Goal: Task Accomplishment & Management: Complete application form

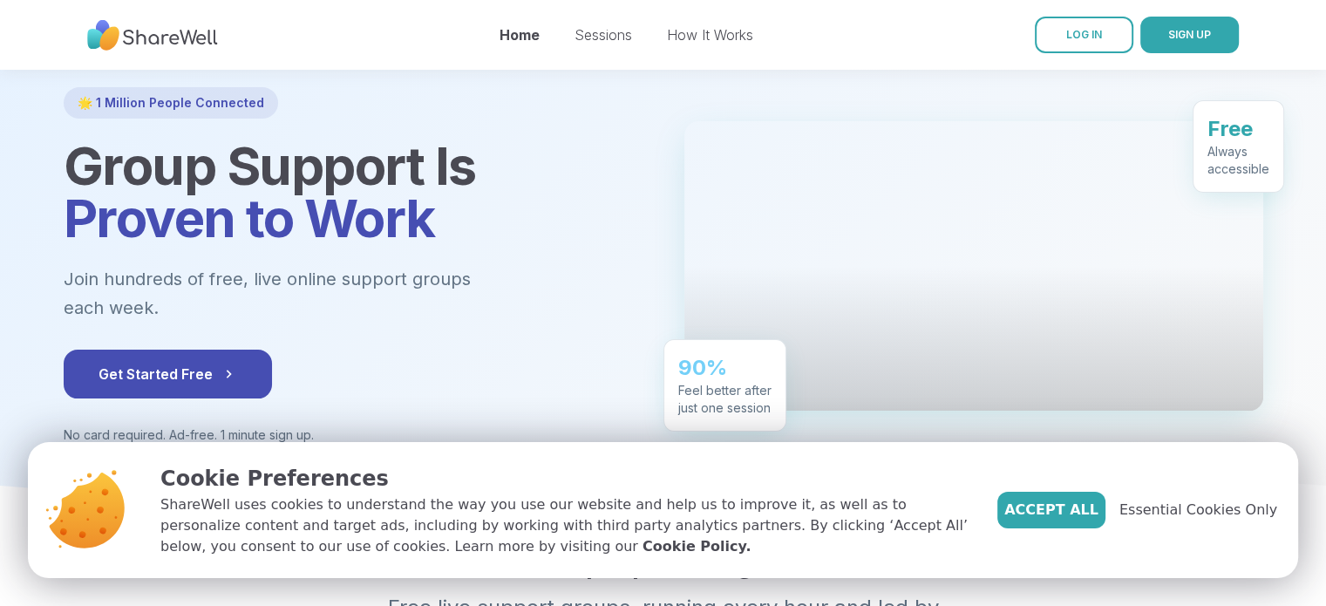
scroll to position [100, 0]
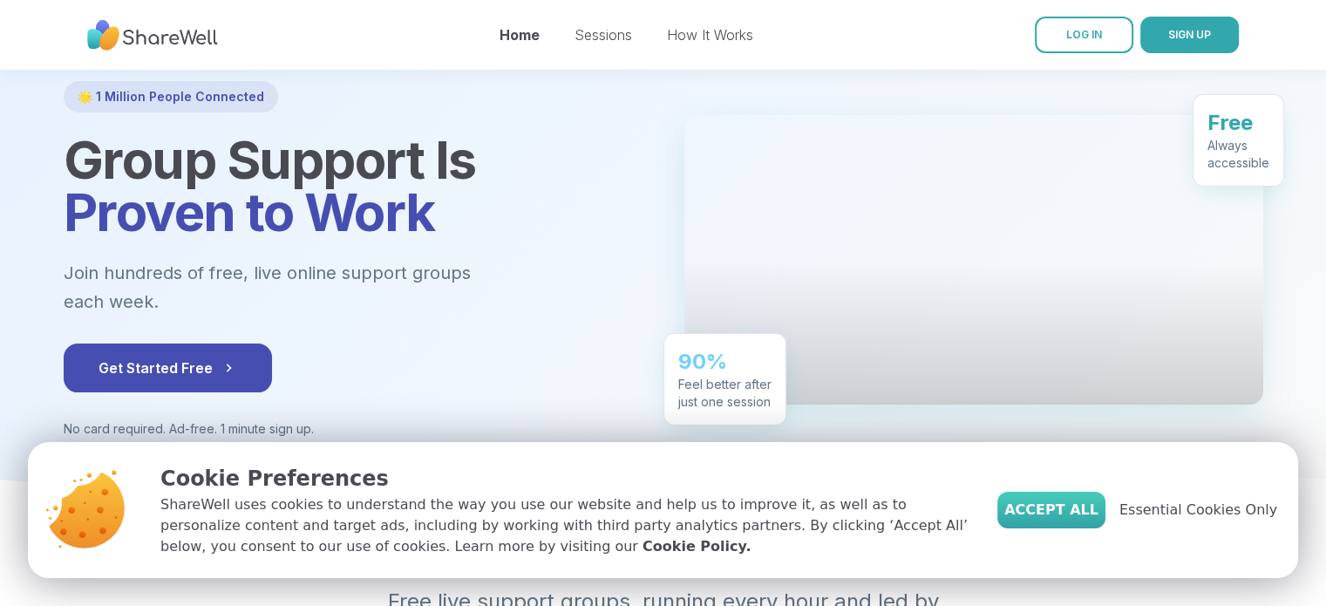
click at [1099, 518] on span "Accept All" at bounding box center [1051, 510] width 94 height 21
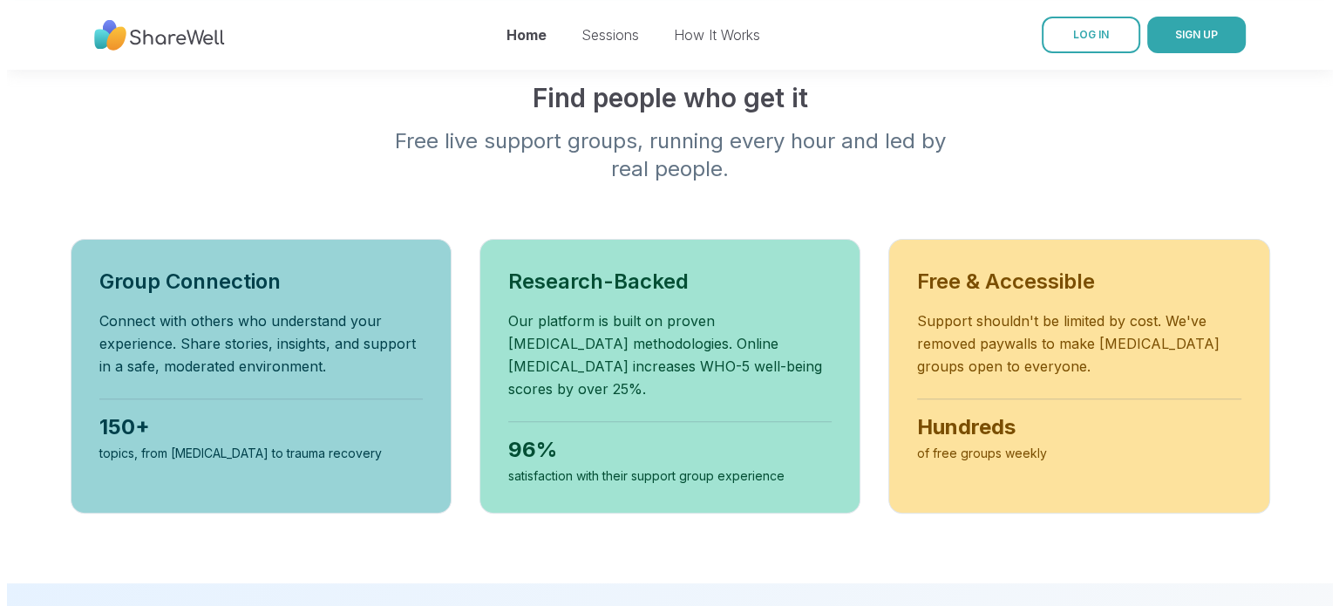
scroll to position [0, 0]
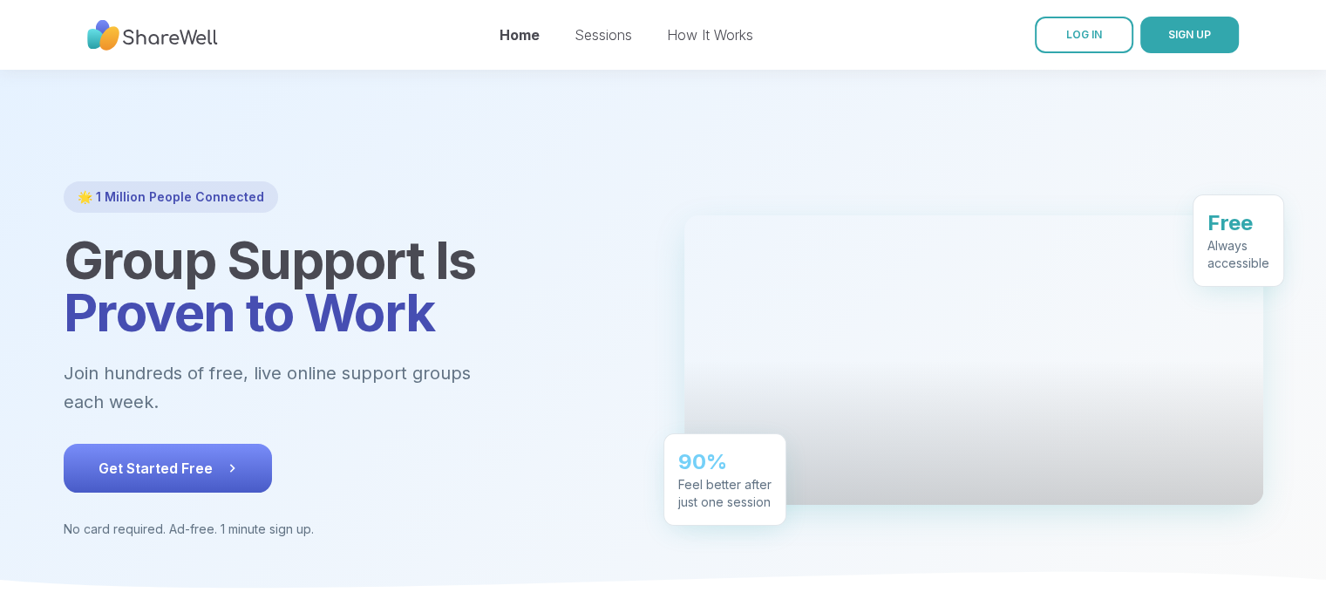
click at [221, 444] on button "Get Started Free" at bounding box center [168, 468] width 208 height 49
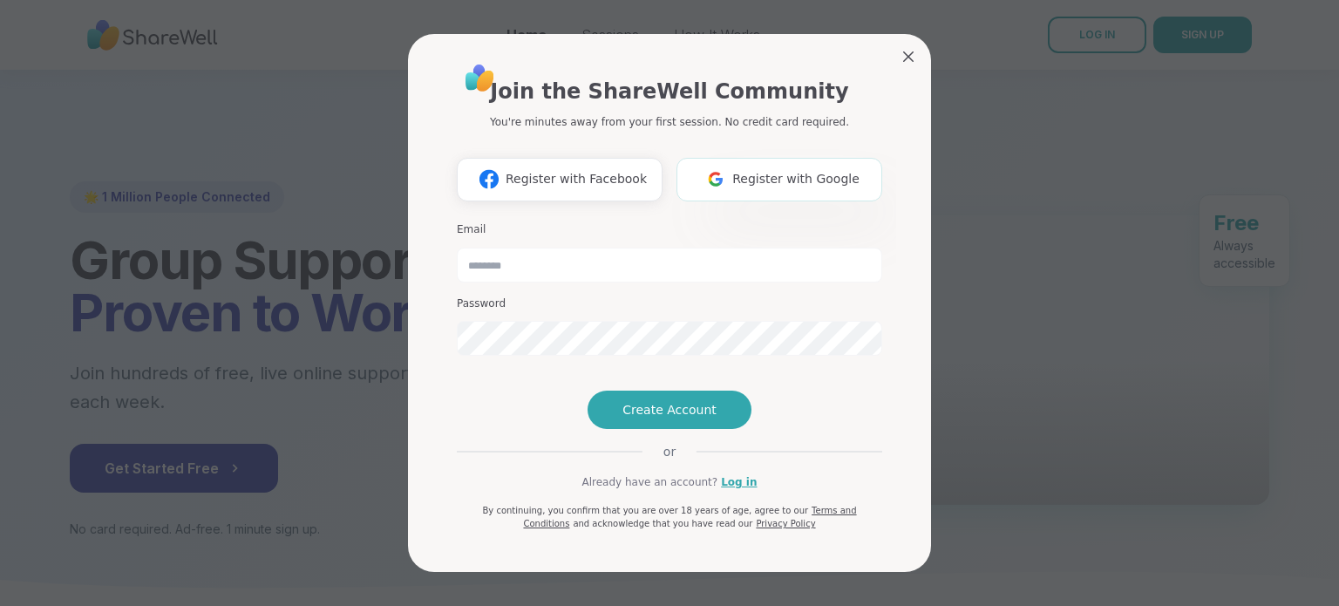
click at [726, 163] on img at bounding box center [715, 179] width 33 height 32
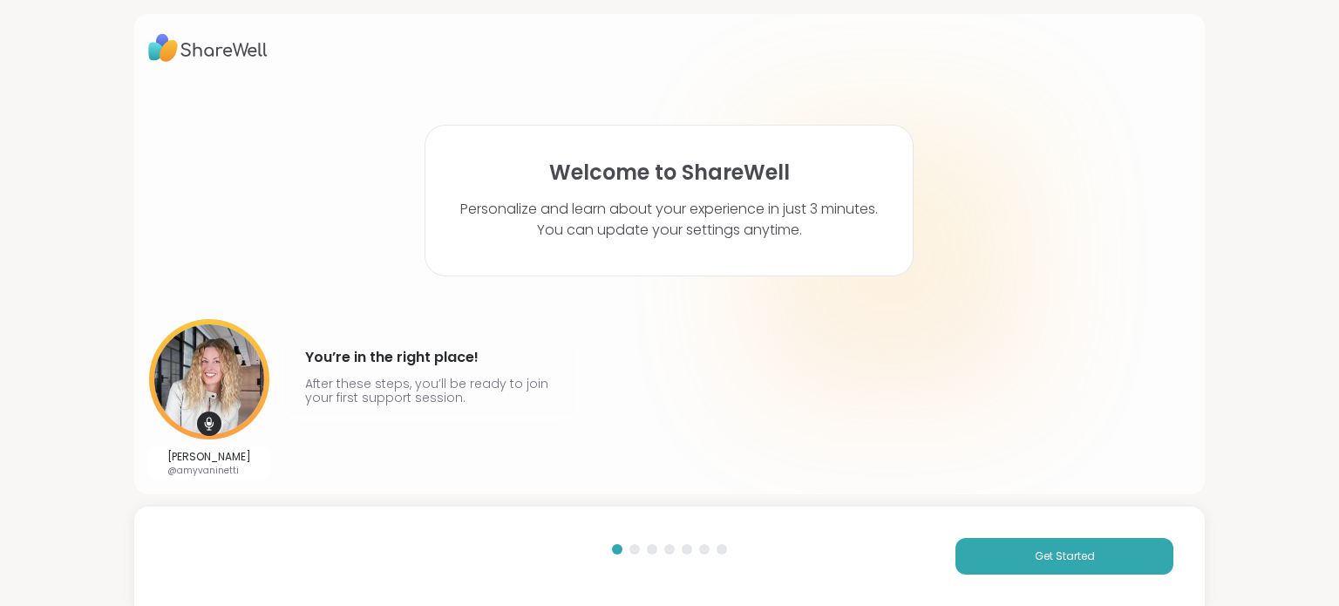
drag, startPoint x: 1338, startPoint y: 179, endPoint x: 1338, endPoint y: 208, distance: 28.8
click at [1325, 208] on html "Welcome to ShareWell Personalize and learn about your experience in just 3 minu…" at bounding box center [669, 303] width 1339 height 606
click at [1078, 554] on span "Get Started" at bounding box center [1065, 556] width 60 height 16
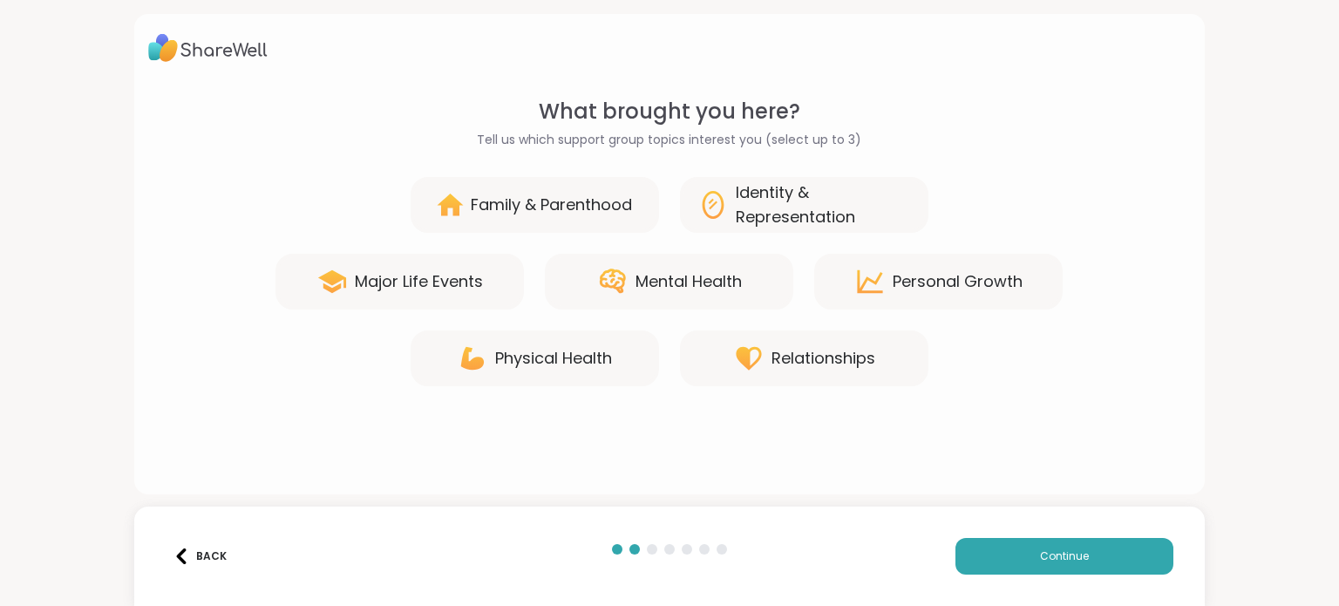
click at [751, 276] on div "Mental Health" at bounding box center [669, 282] width 249 height 56
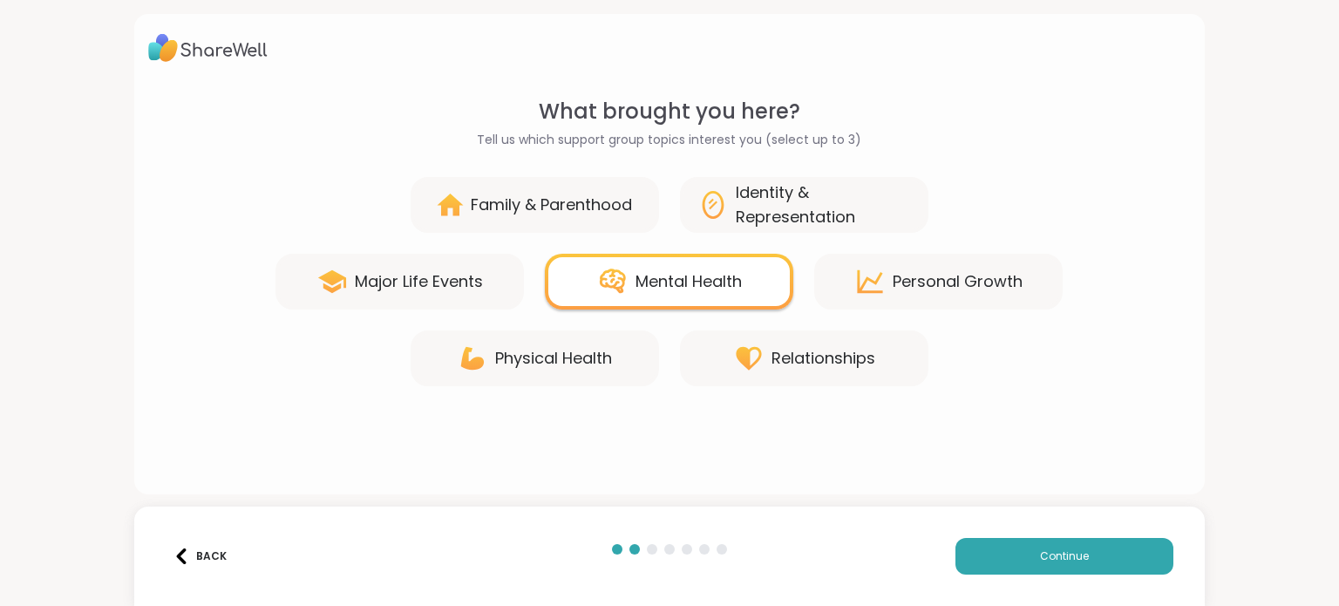
click at [453, 297] on div "Major Life Events" at bounding box center [400, 282] width 249 height 56
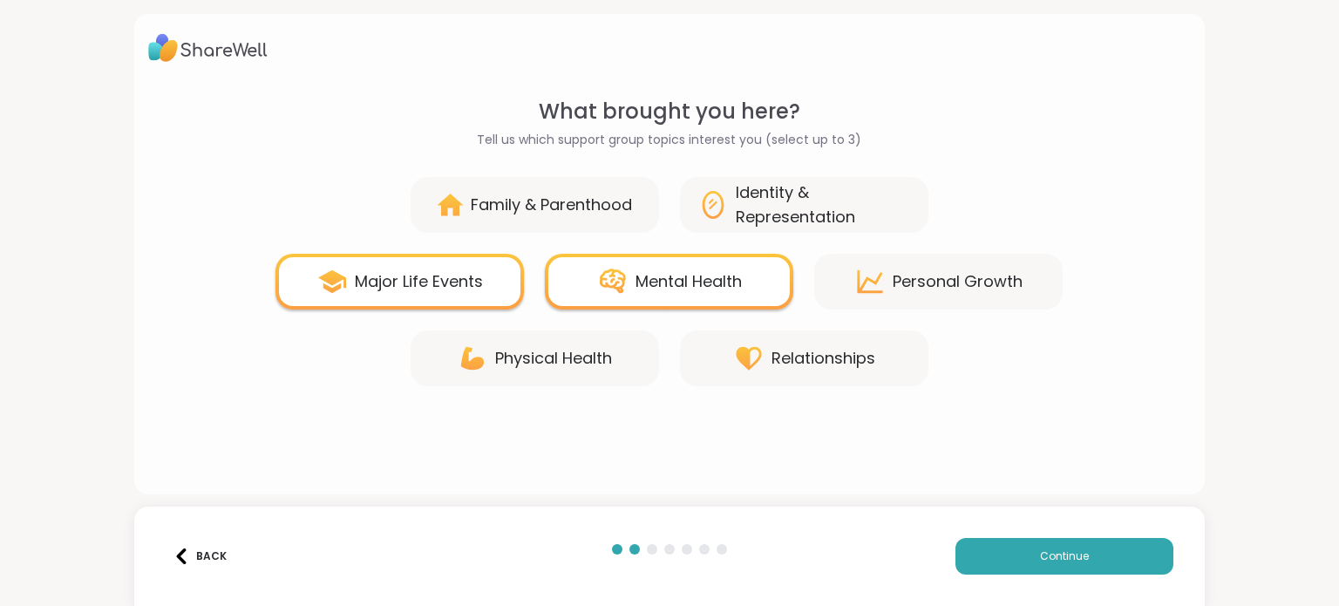
click at [947, 256] on div "Personal Growth" at bounding box center [938, 282] width 249 height 56
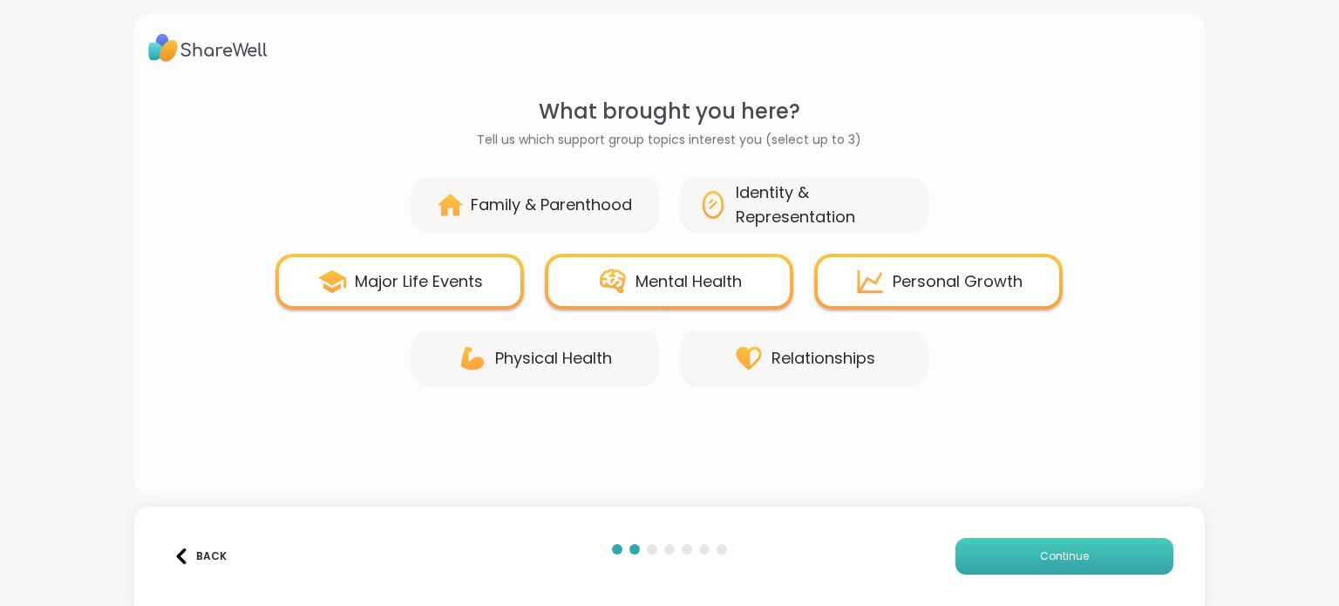
click at [1040, 548] on span "Continue" at bounding box center [1064, 556] width 49 height 16
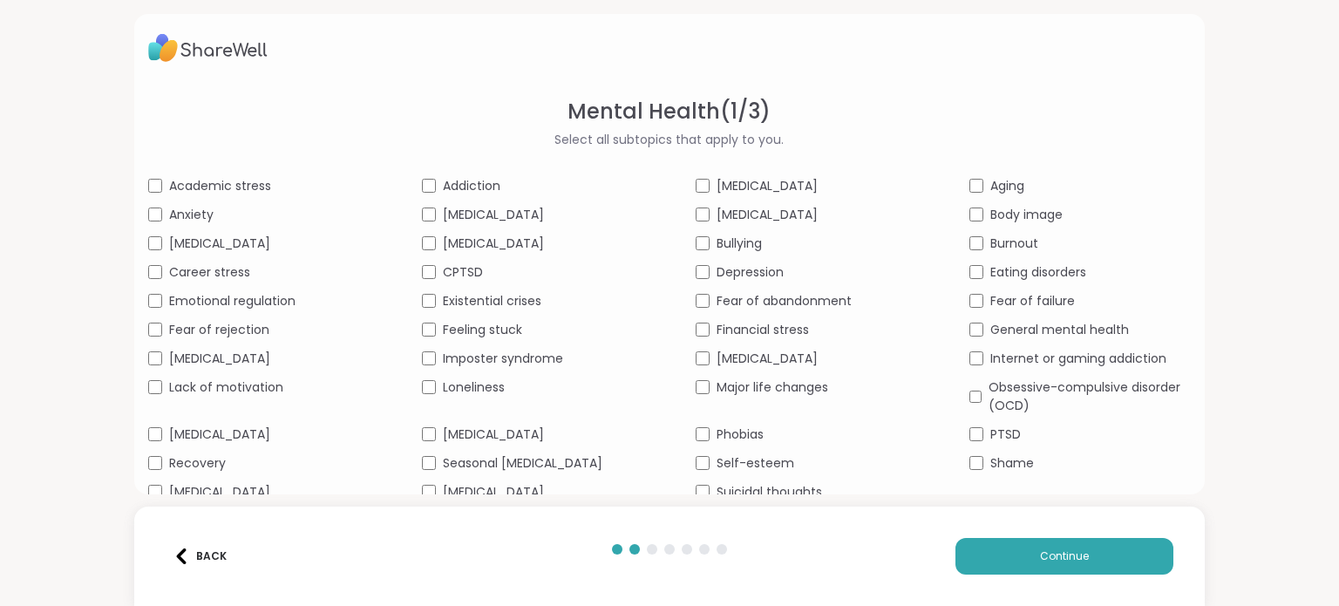
click at [482, 215] on span "[MEDICAL_DATA]" at bounding box center [493, 215] width 101 height 18
click at [227, 303] on span "Emotional regulation" at bounding box center [232, 301] width 126 height 18
click at [201, 212] on span "Anxiety" at bounding box center [191, 215] width 44 height 18
click at [1001, 562] on button "Continue" at bounding box center [1065, 556] width 218 height 37
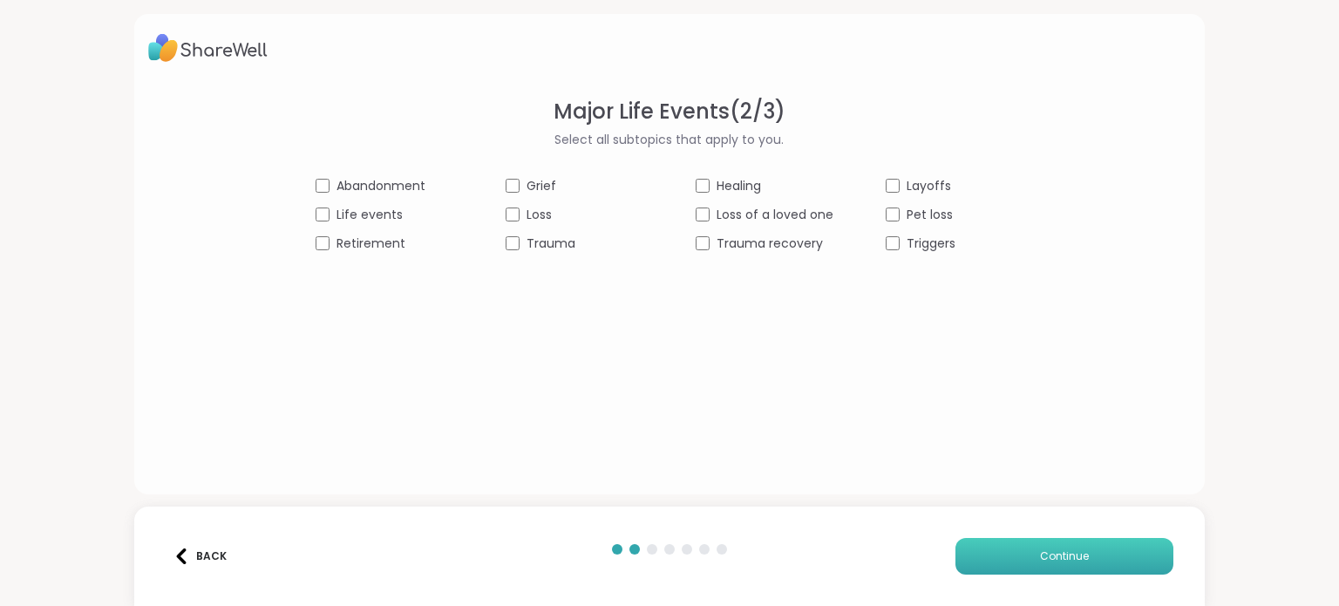
click at [1027, 550] on button "Continue" at bounding box center [1065, 556] width 218 height 37
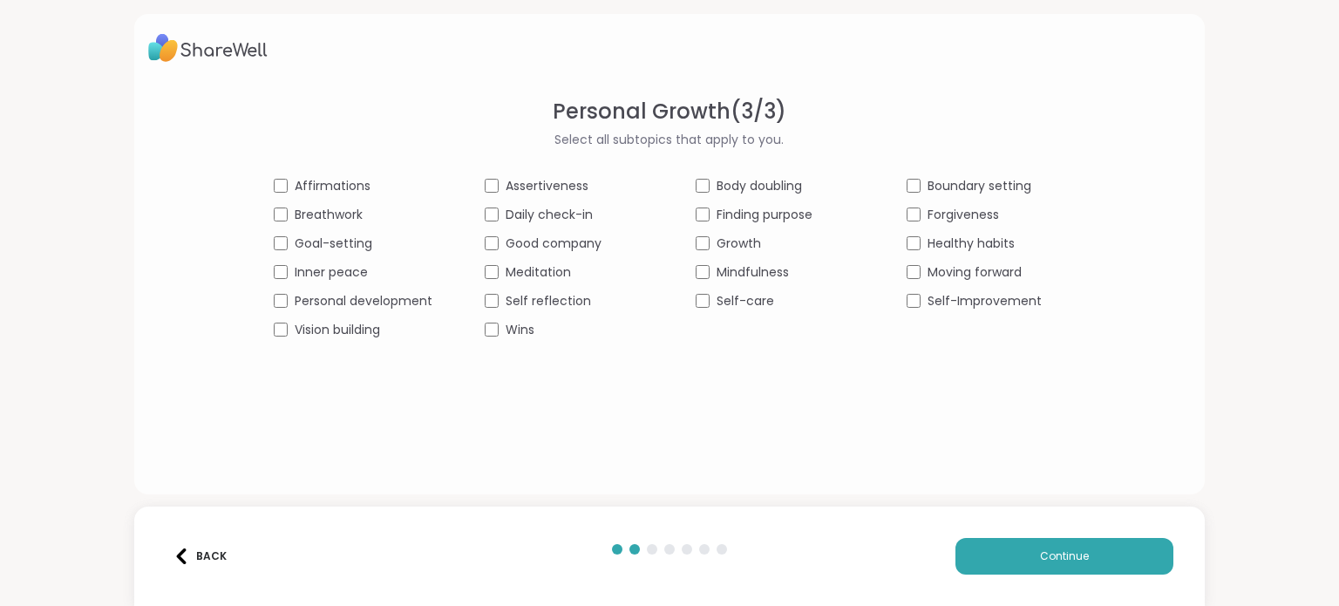
click at [382, 296] on span "Personal development" at bounding box center [364, 301] width 138 height 18
click at [717, 300] on span "Self-care" at bounding box center [746, 301] width 58 height 18
click at [736, 267] on span "Mindfulness" at bounding box center [753, 272] width 72 height 18
click at [917, 268] on div "Moving forward" at bounding box center [986, 272] width 159 height 18
click at [1019, 562] on button "Continue" at bounding box center [1065, 556] width 218 height 37
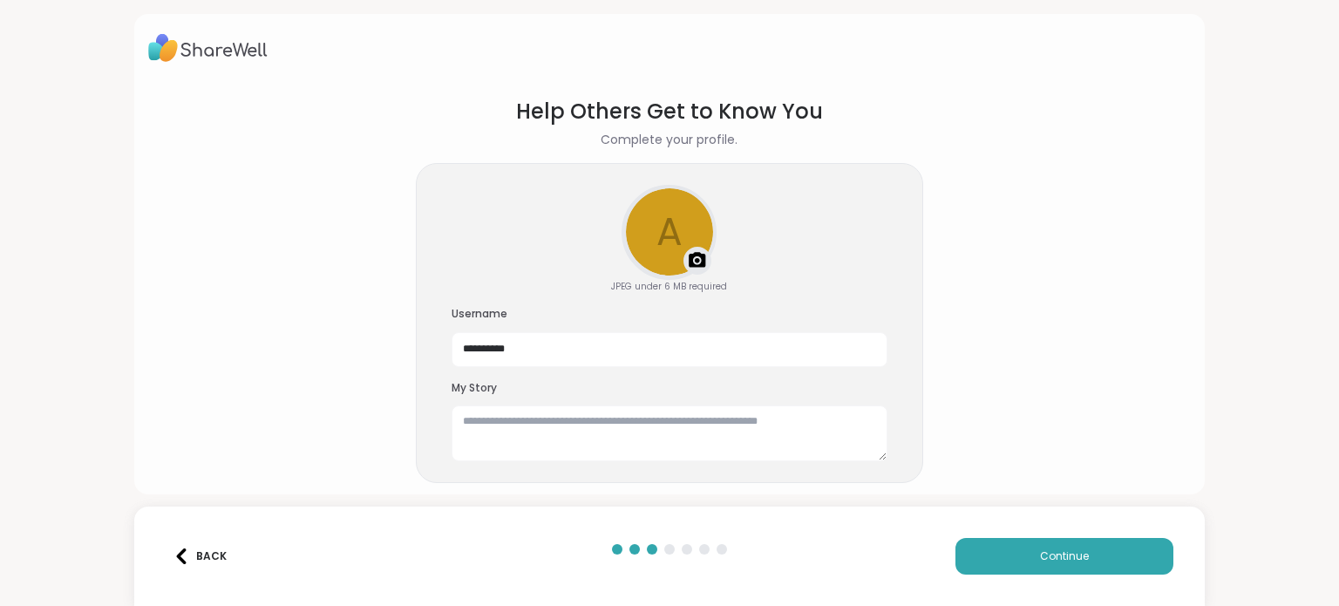
click at [941, 545] on div "Continue" at bounding box center [953, 556] width 439 height 37
click at [971, 549] on button "Continue" at bounding box center [1065, 556] width 218 height 37
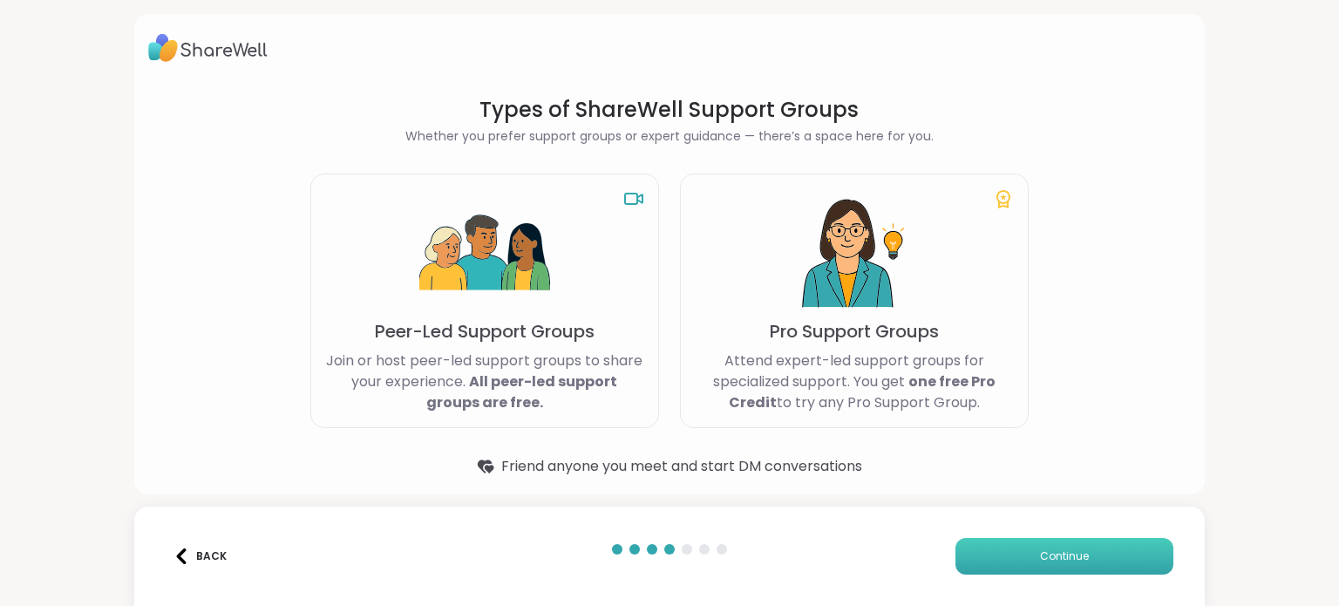
click at [1115, 558] on button "Continue" at bounding box center [1065, 556] width 218 height 37
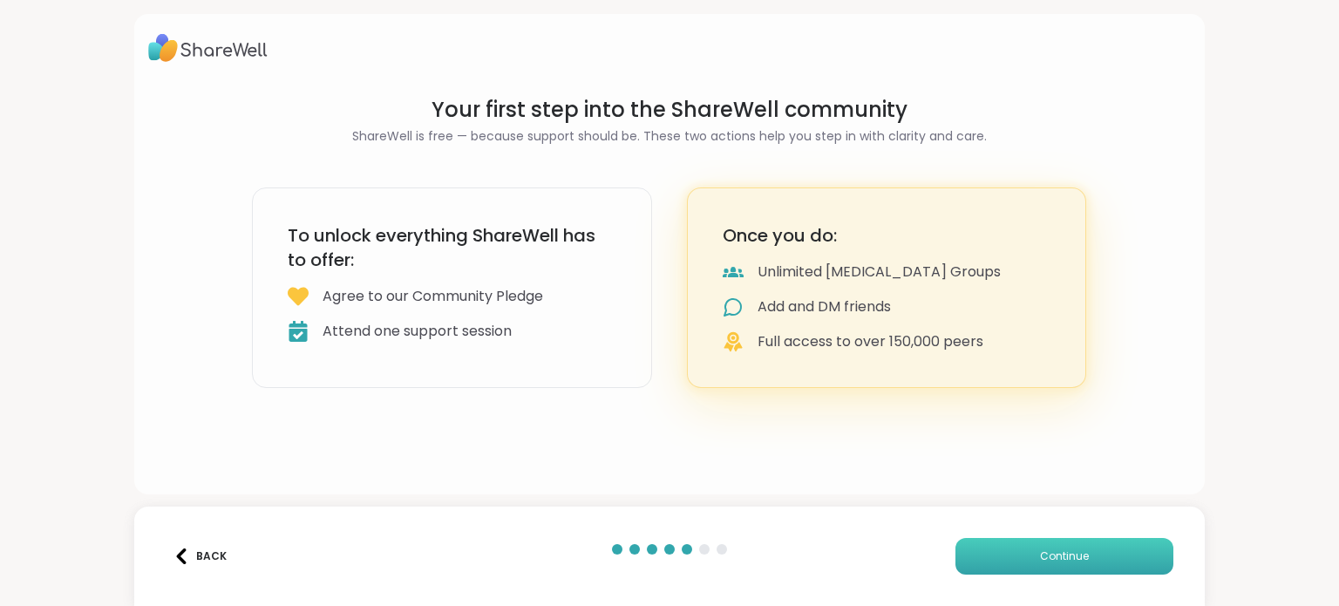
click at [1115, 558] on button "Continue" at bounding box center [1065, 556] width 218 height 37
